Goal: Transaction & Acquisition: Purchase product/service

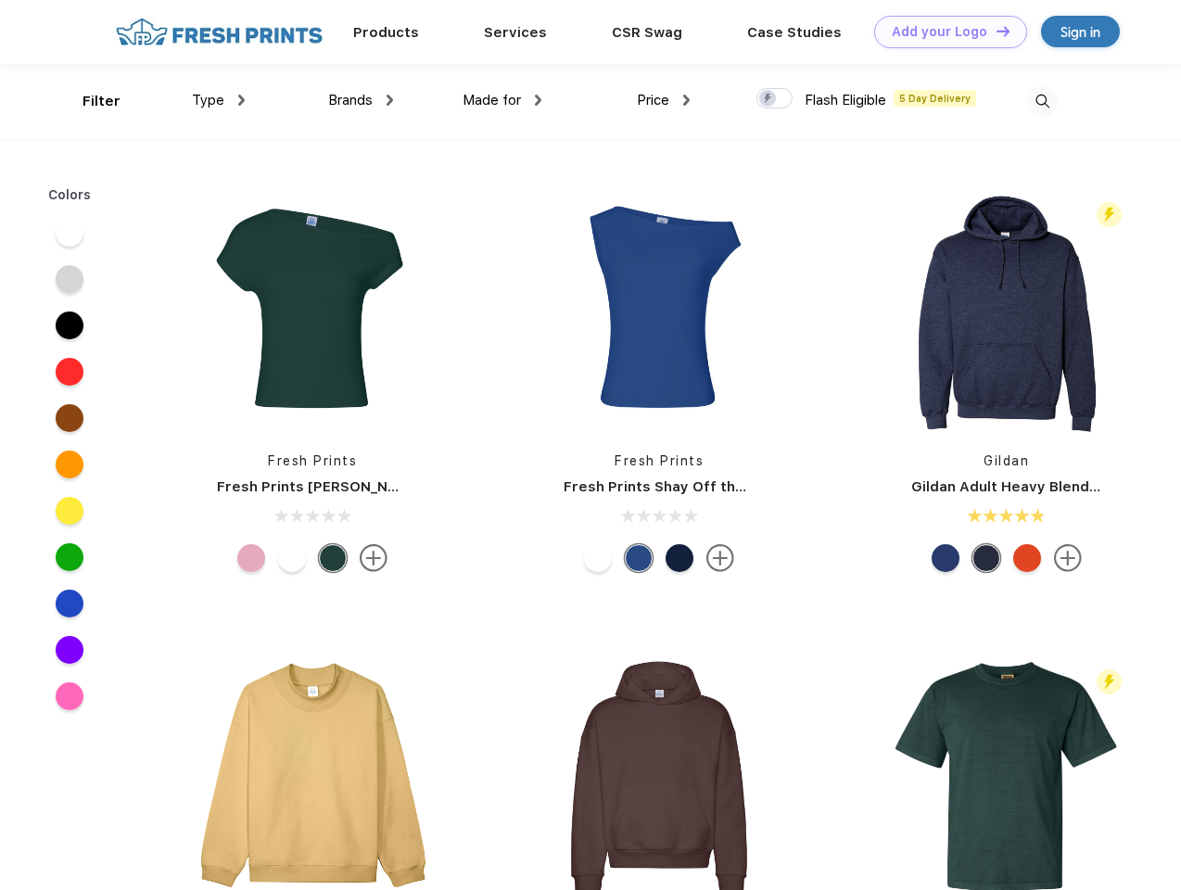
scroll to position [1, 0]
click at [943, 32] on link "Add your Logo Design Tool" at bounding box center [950, 32] width 153 height 32
click at [0, 0] on div "Design Tool" at bounding box center [0, 0] width 0 height 0
click at [994, 31] on link "Add your Logo Design Tool" at bounding box center [950, 32] width 153 height 32
click at [89, 101] on div "Filter" at bounding box center [101, 101] width 38 height 21
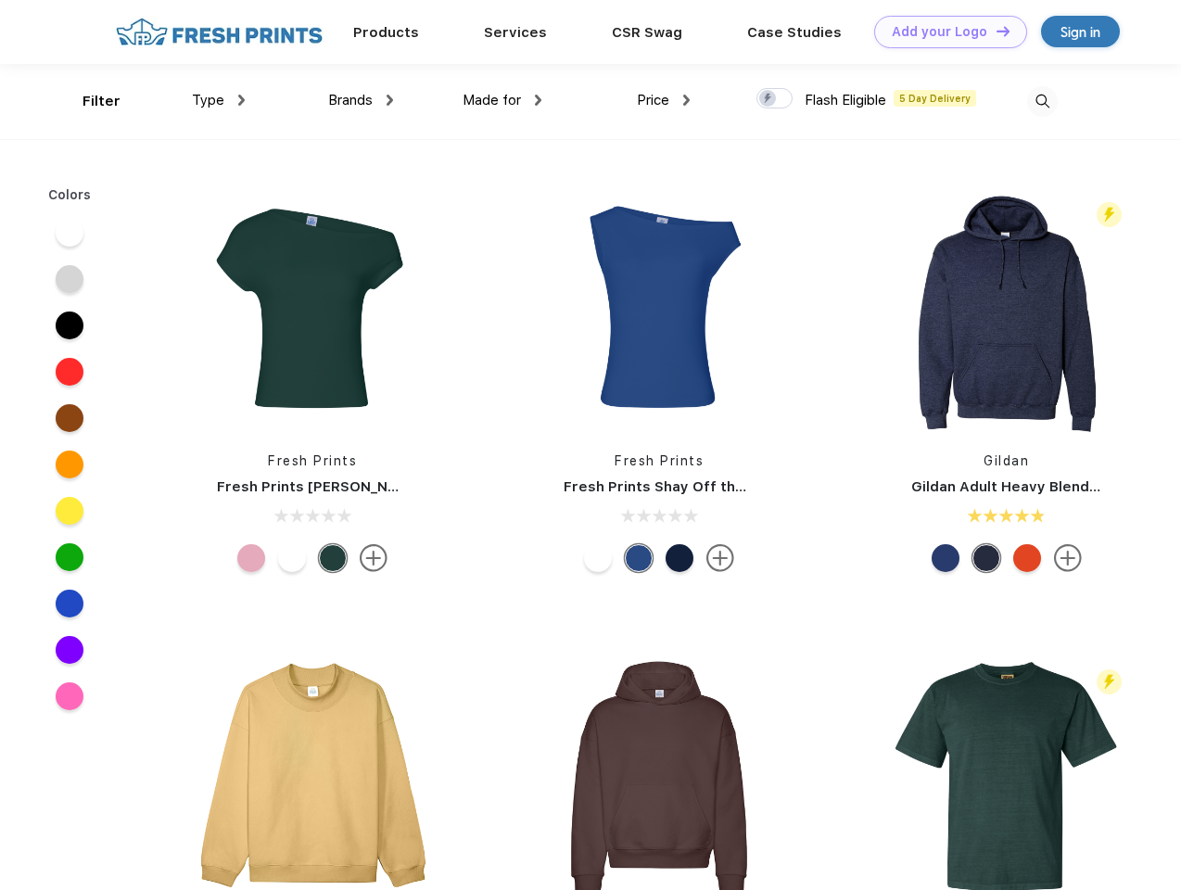
click at [219, 100] on span "Type" at bounding box center [208, 100] width 32 height 17
click at [361, 100] on span "Brands" at bounding box center [350, 100] width 44 height 17
click at [502, 100] on span "Made for" at bounding box center [491, 100] width 58 height 17
click at [664, 100] on span "Price" at bounding box center [653, 100] width 32 height 17
click at [775, 99] on div at bounding box center [774, 98] width 36 height 20
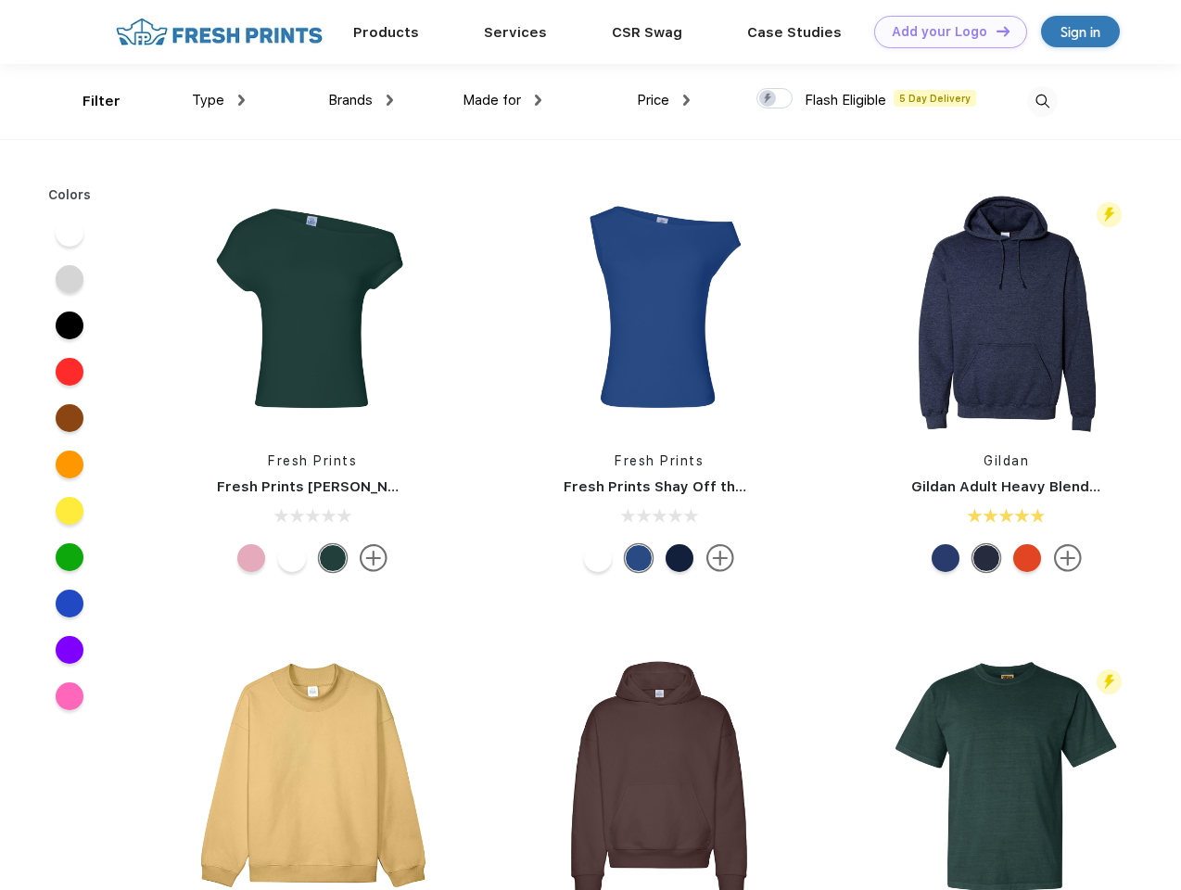
click at [768, 99] on input "checkbox" at bounding box center [762, 93] width 12 height 12
click at [1042, 101] on img at bounding box center [1042, 101] width 31 height 31
